Goal: Information Seeking & Learning: Check status

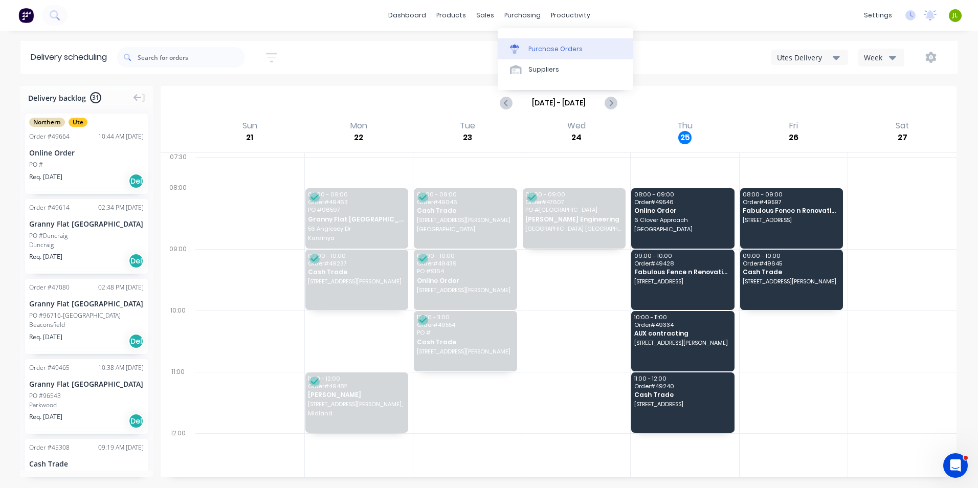
click at [535, 45] on div "Purchase Orders" at bounding box center [555, 48] width 54 height 9
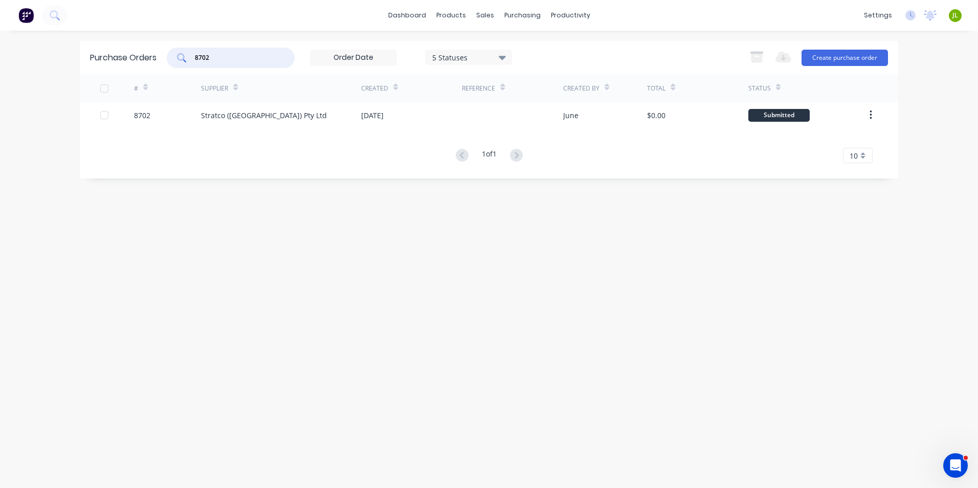
drag, startPoint x: 242, startPoint y: 55, endPoint x: 182, endPoint y: 58, distance: 59.9
click at [182, 58] on div "8702" at bounding box center [231, 58] width 128 height 20
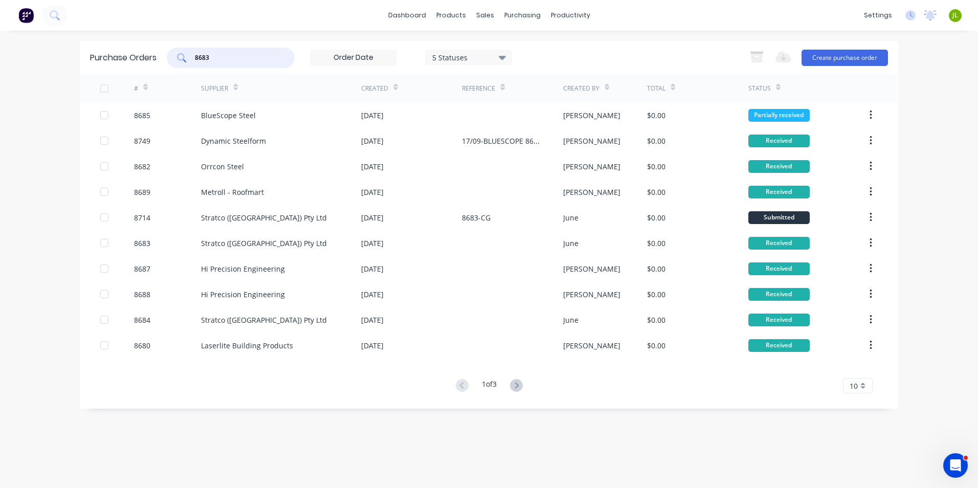
type input "8683"
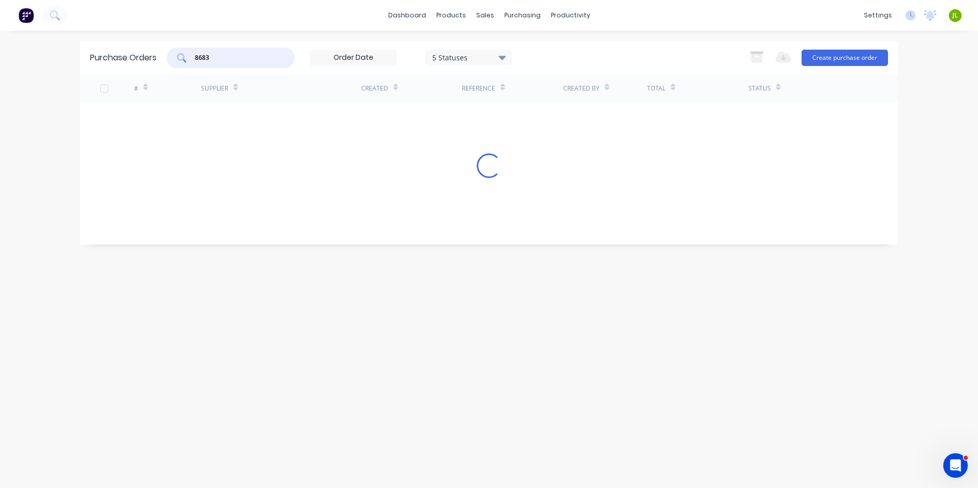
click at [234, 110] on div "# Supplier Created Reference Created By Total Status Loading..." at bounding box center [489, 151] width 818 height 155
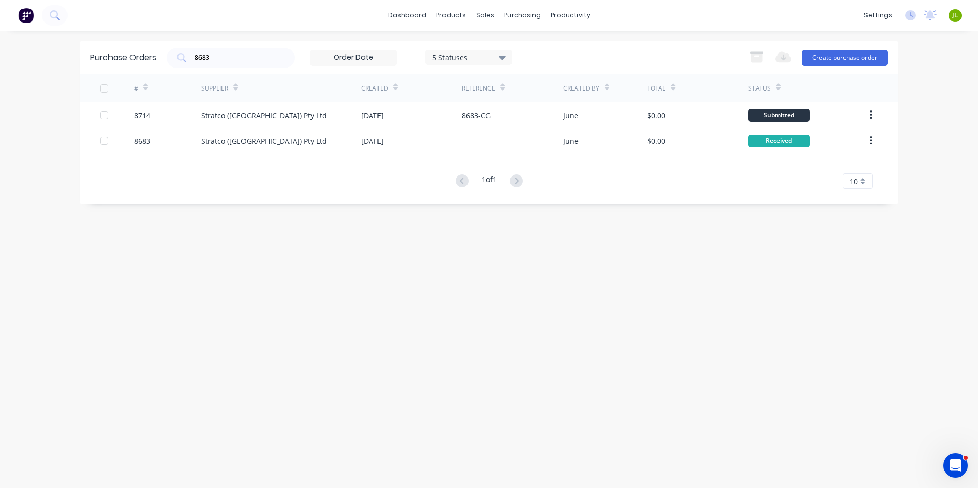
click at [234, 110] on div "Stratco ([GEOGRAPHIC_DATA]) Pty Ltd" at bounding box center [264, 115] width 126 height 11
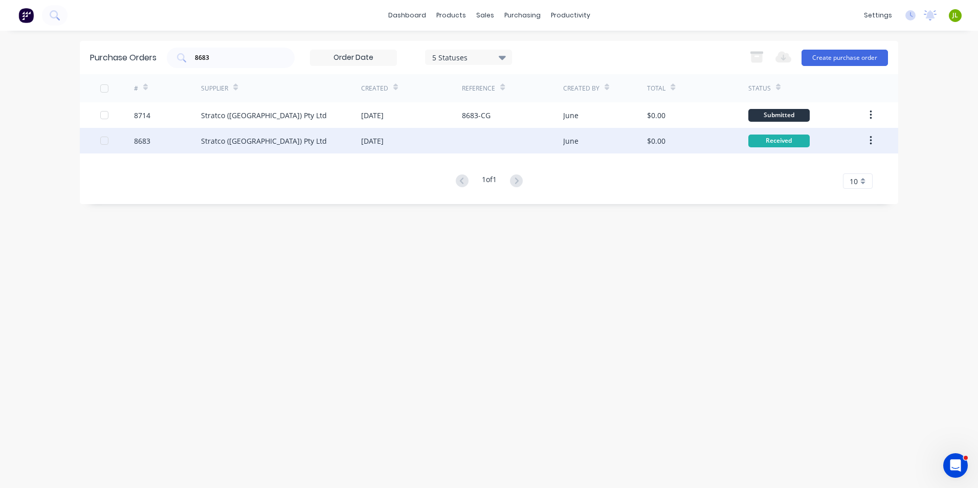
click at [243, 139] on div "Stratco ([GEOGRAPHIC_DATA]) Pty Ltd" at bounding box center [264, 140] width 126 height 11
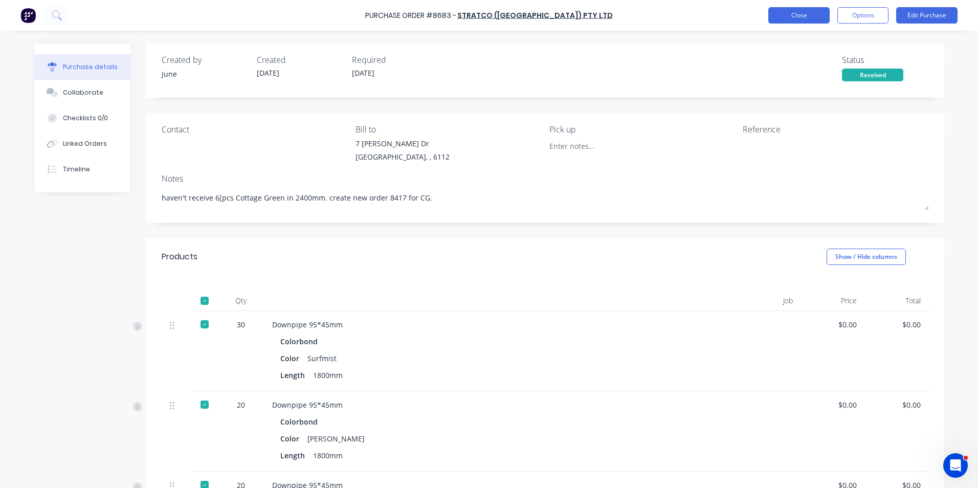
click at [779, 20] on button "Close" at bounding box center [798, 15] width 61 height 16
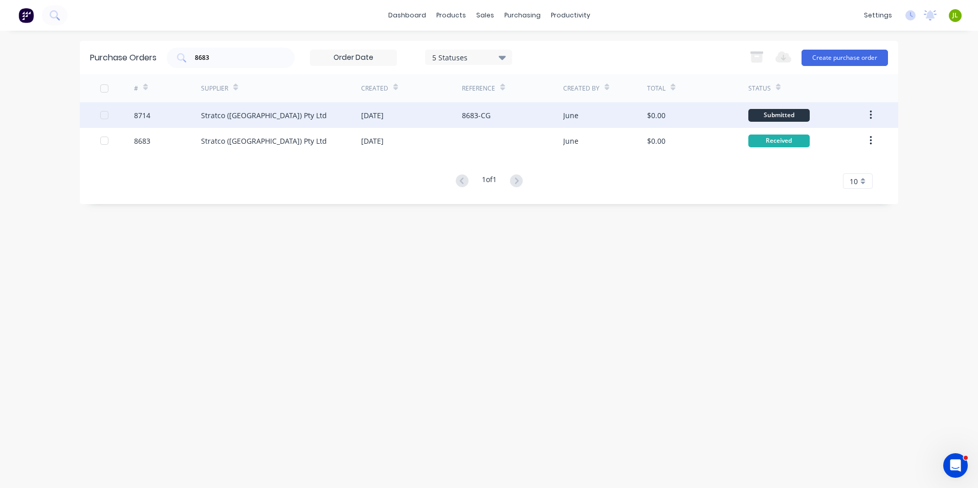
click at [336, 112] on div "Stratco ([GEOGRAPHIC_DATA]) Pty Ltd" at bounding box center [281, 115] width 160 height 26
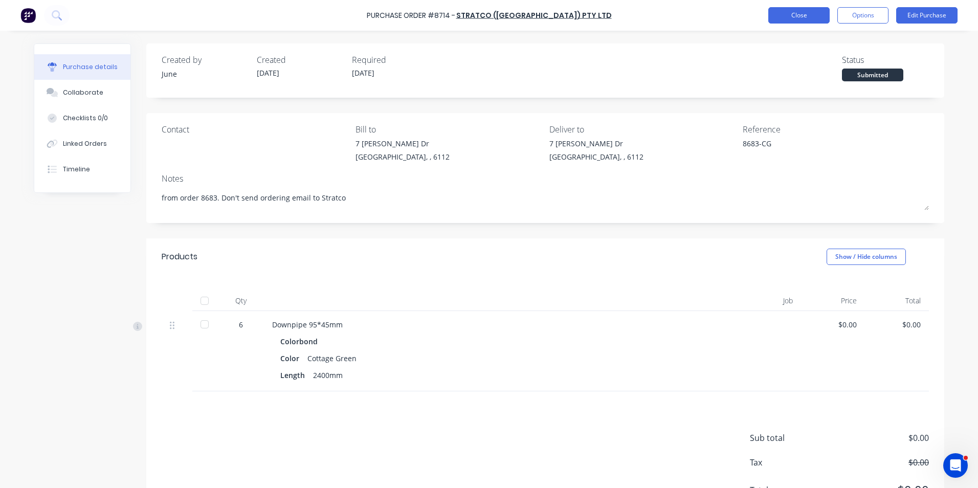
click at [798, 22] on button "Close" at bounding box center [798, 15] width 61 height 16
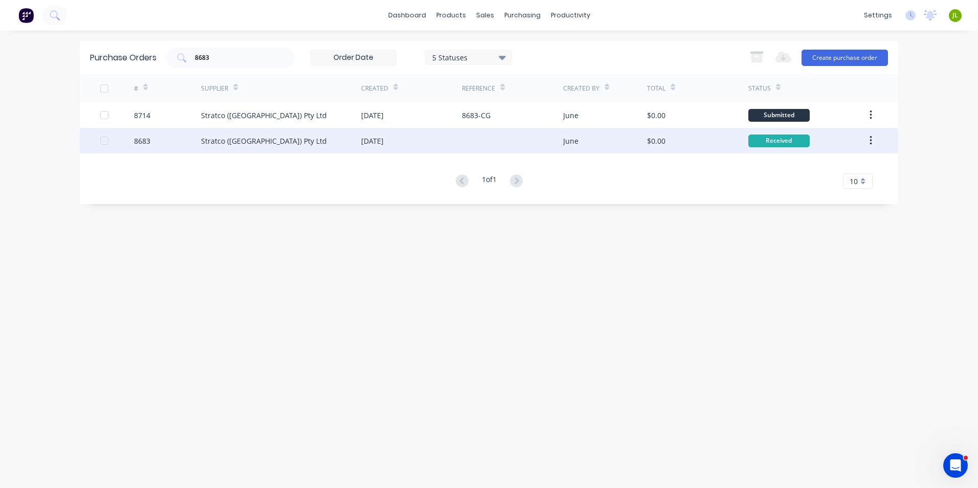
click at [326, 140] on div "Stratco ([GEOGRAPHIC_DATA]) Pty Ltd" at bounding box center [281, 141] width 160 height 26
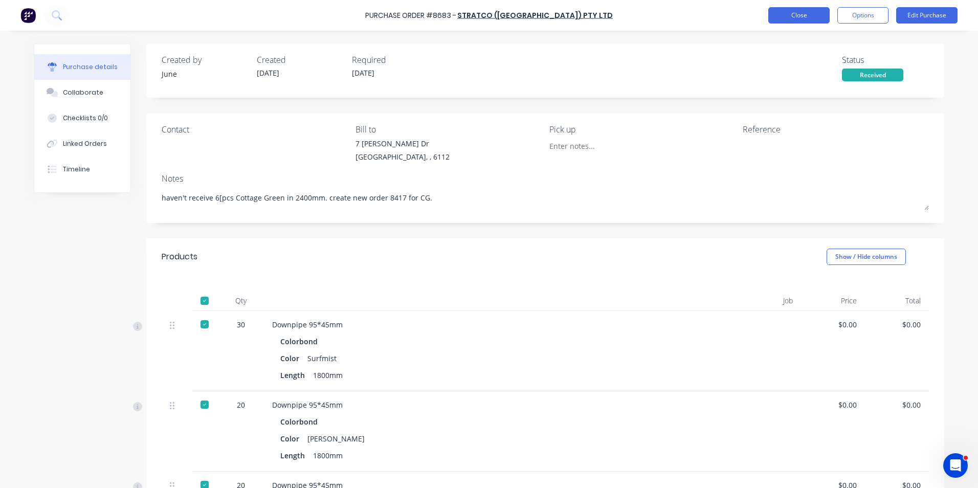
click at [787, 8] on button "Close" at bounding box center [798, 15] width 61 height 16
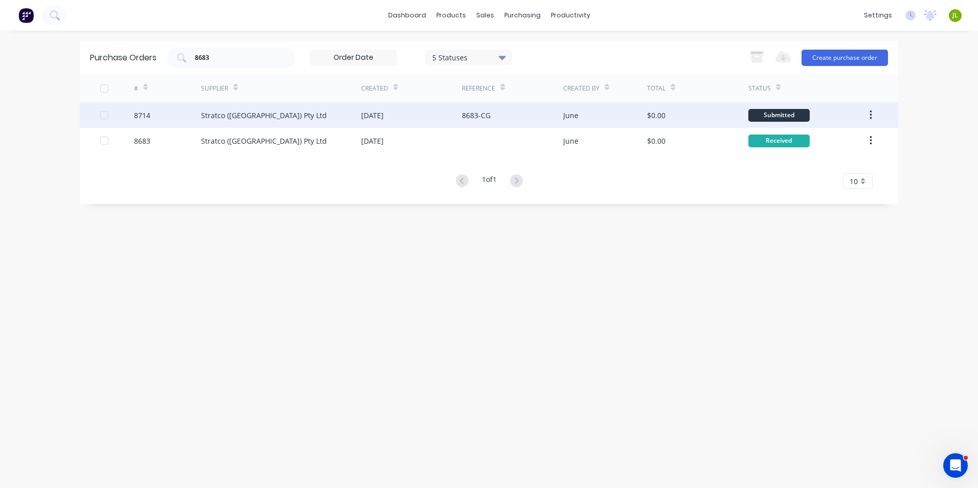
click at [242, 115] on div "Stratco ([GEOGRAPHIC_DATA]) Pty Ltd" at bounding box center [264, 115] width 126 height 11
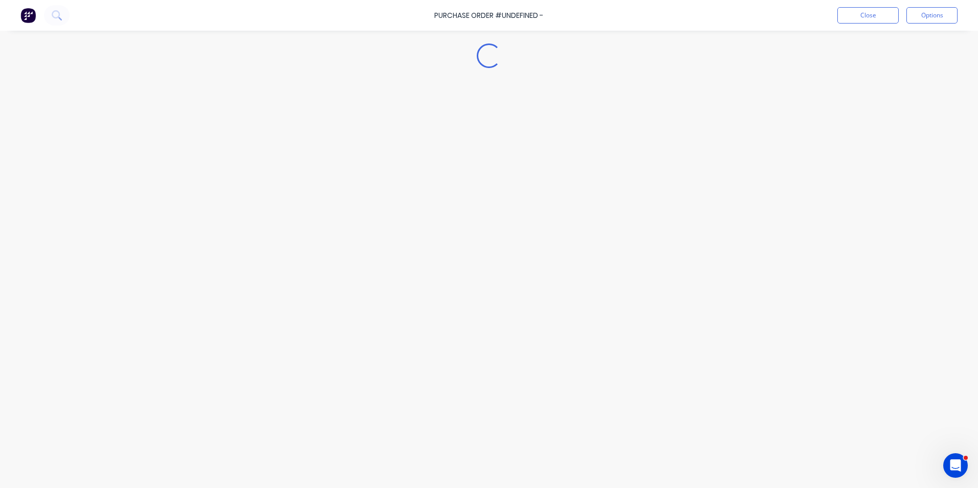
type textarea "x"
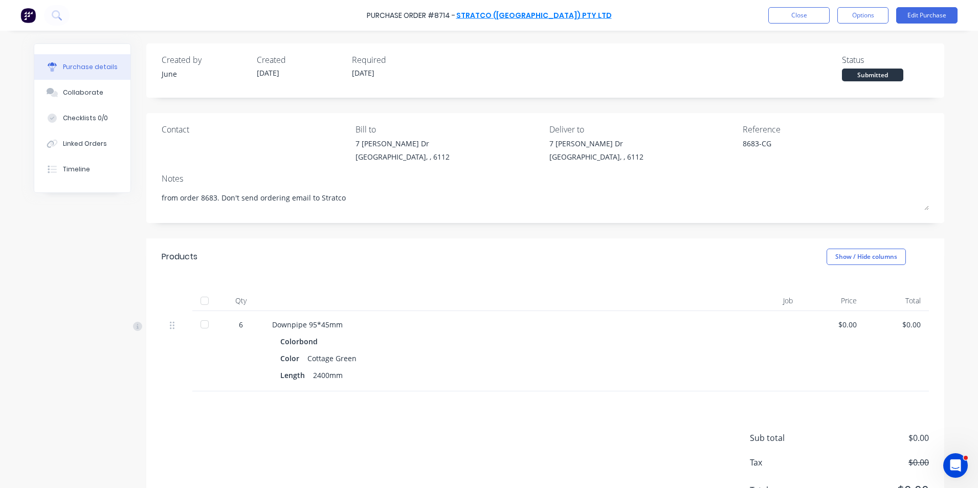
click at [513, 16] on link "Stratco ([GEOGRAPHIC_DATA]) Pty Ltd" at bounding box center [533, 15] width 155 height 10
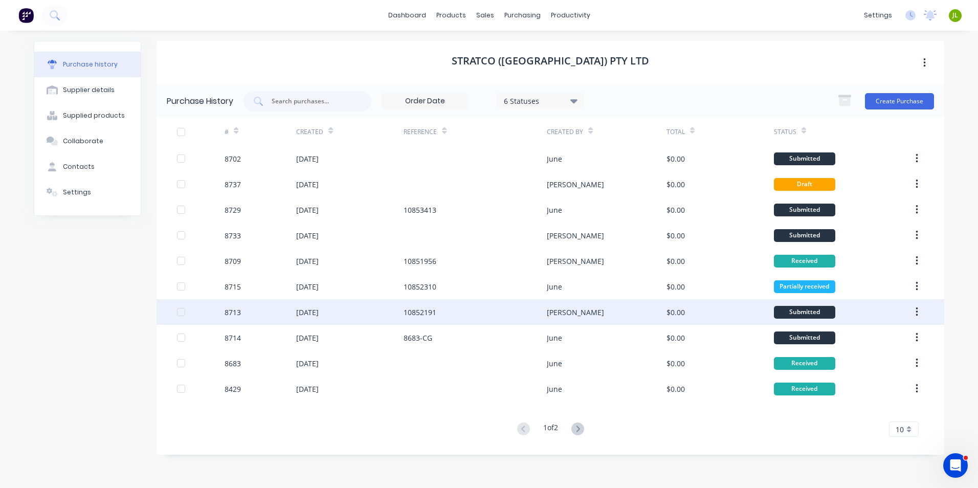
click at [469, 313] on div "10852191" at bounding box center [474, 312] width 143 height 26
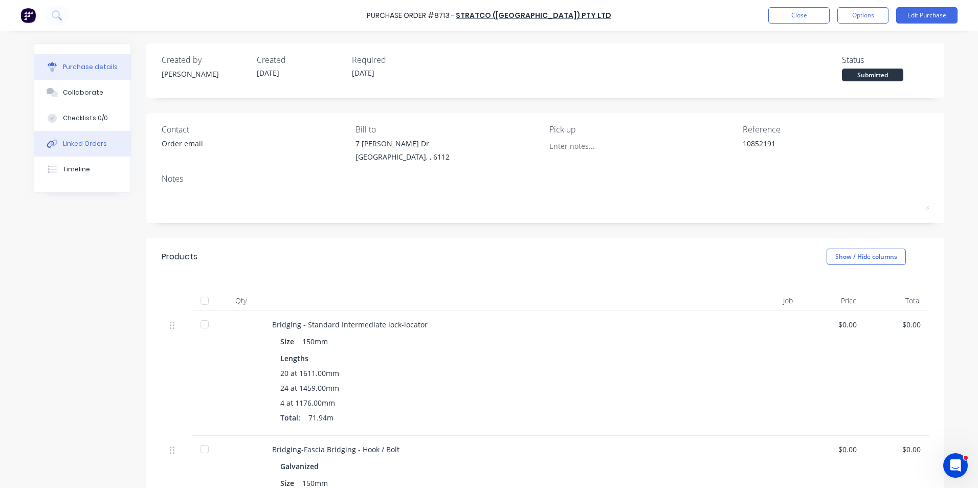
click at [91, 141] on div "Linked Orders" at bounding box center [85, 143] width 44 height 9
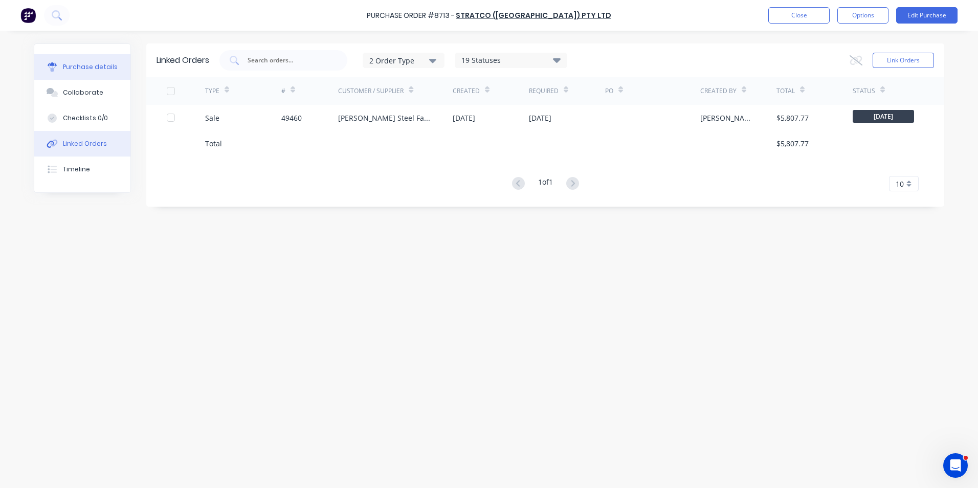
click at [94, 65] on div "Purchase details" at bounding box center [90, 66] width 55 height 9
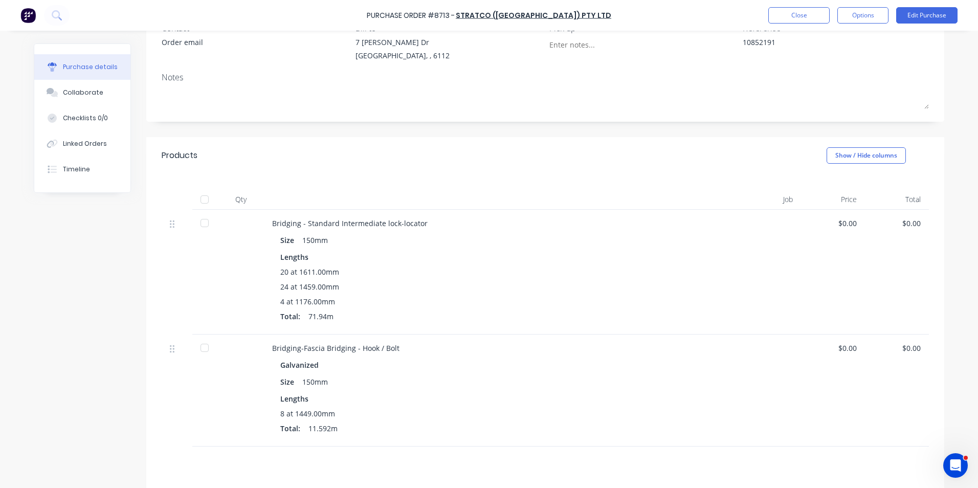
scroll to position [102, 0]
click at [610, 324] on div "20 at 1611.00mm 24 at 1459.00mm 4 at 1176.00mm Total: 71.94m" at bounding box center [493, 294] width 427 height 59
click at [778, 21] on button "Close" at bounding box center [798, 15] width 61 height 16
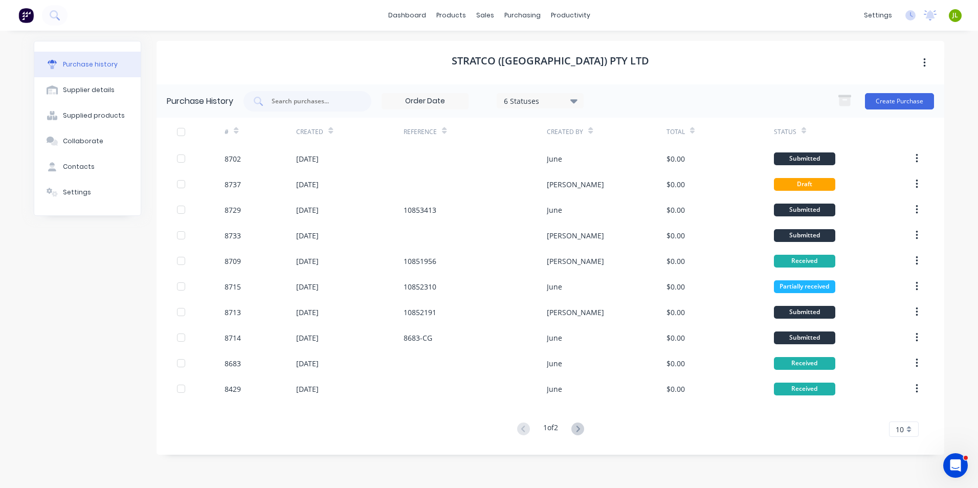
click at [587, 432] on button at bounding box center [577, 429] width 19 height 15
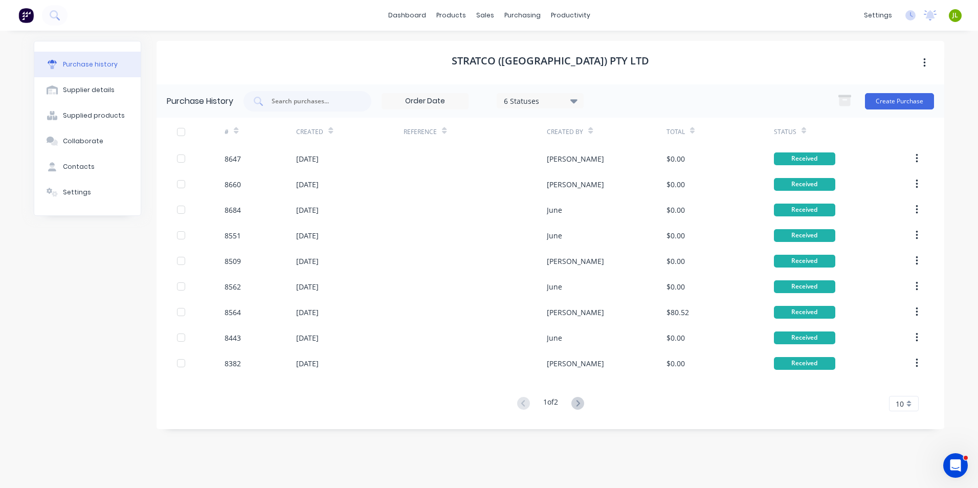
click at [677, 463] on div "Stratco ([GEOGRAPHIC_DATA]) Pty Ltd Purchase History 6 Statuses 6 Statuses Crea…" at bounding box center [549, 254] width 787 height 426
click at [578, 402] on icon at bounding box center [577, 403] width 13 height 13
click at [571, 401] on button at bounding box center [577, 403] width 19 height 15
click at [95, 61] on div "Purchase history" at bounding box center [90, 64] width 55 height 9
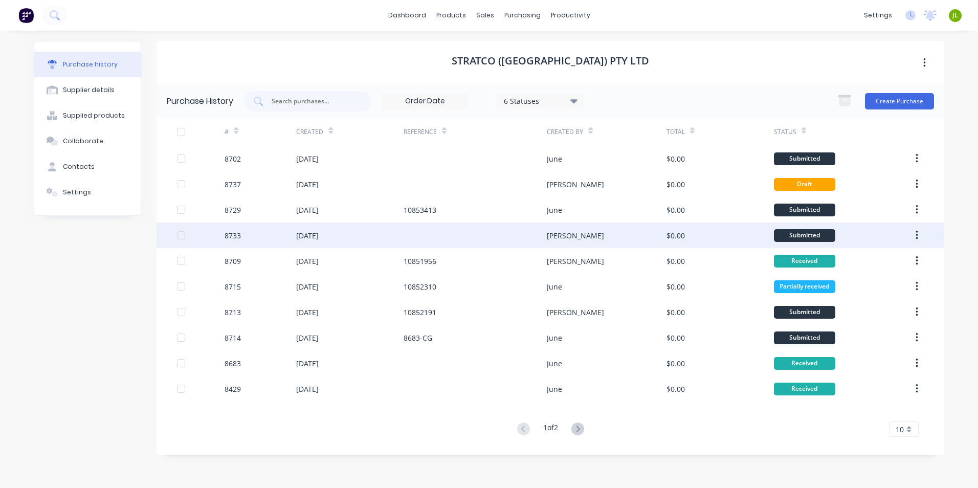
click at [561, 231] on div "[PERSON_NAME]" at bounding box center [575, 235] width 57 height 11
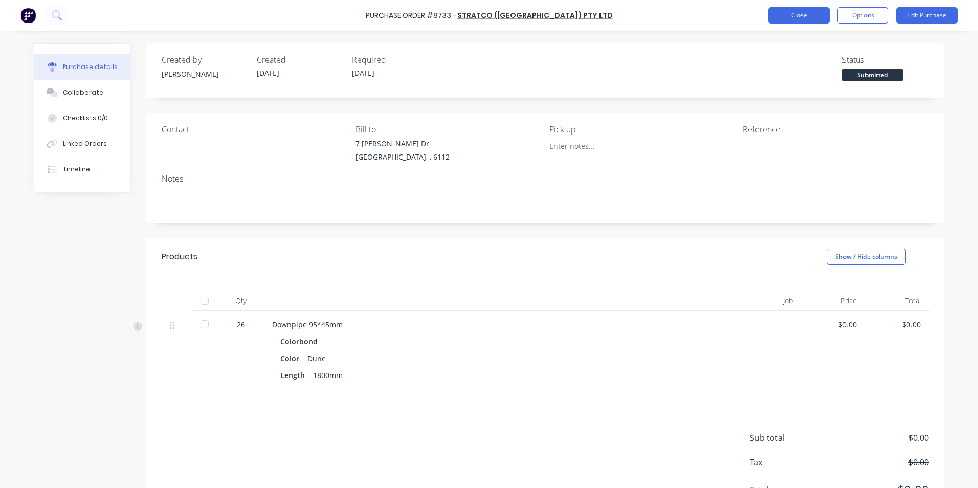
click at [805, 21] on button "Close" at bounding box center [798, 15] width 61 height 16
